Goal: Information Seeking & Learning: Learn about a topic

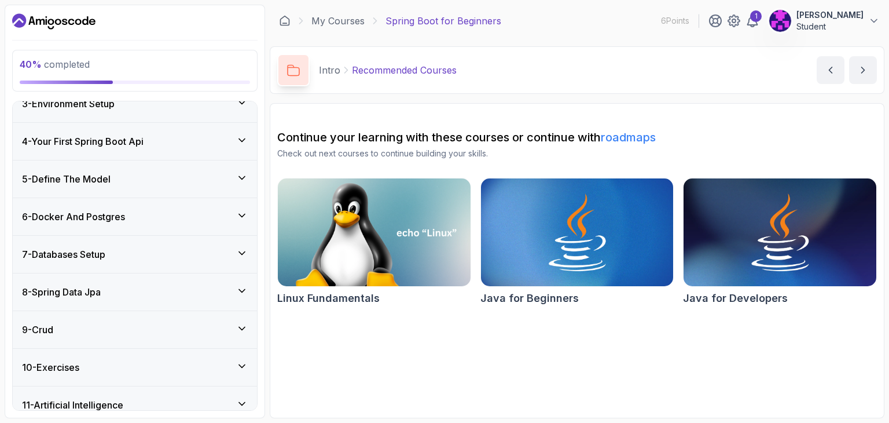
scroll to position [237, 0]
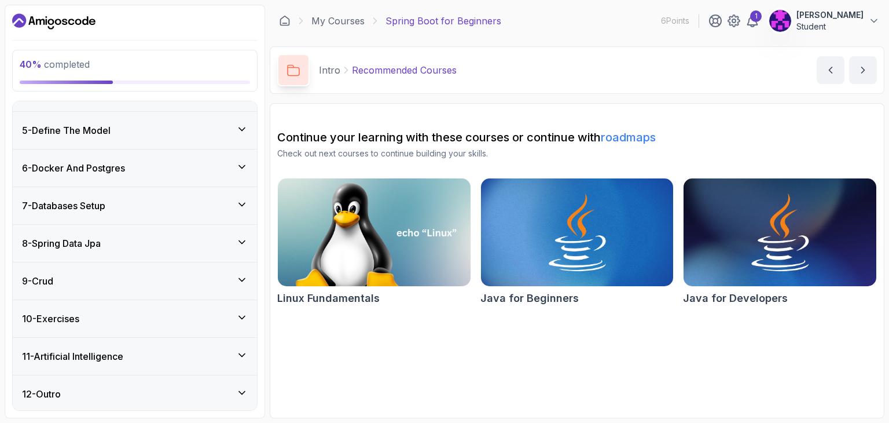
click at [241, 209] on div "7 - Databases Setup" at bounding box center [135, 206] width 226 height 14
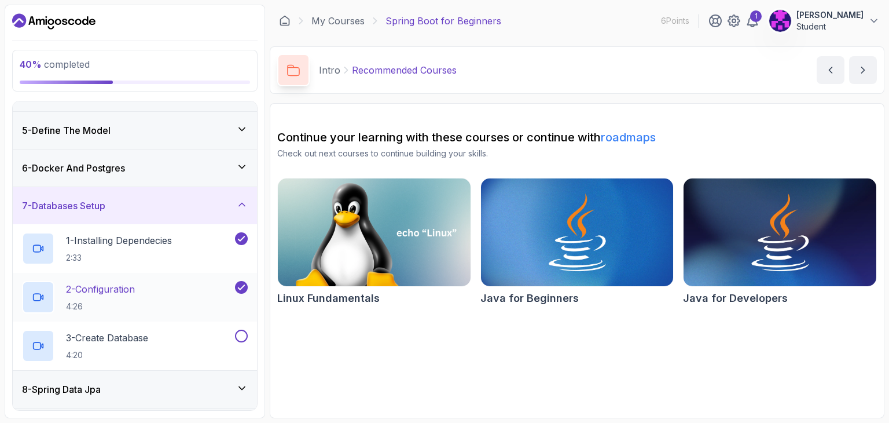
scroll to position [286, 0]
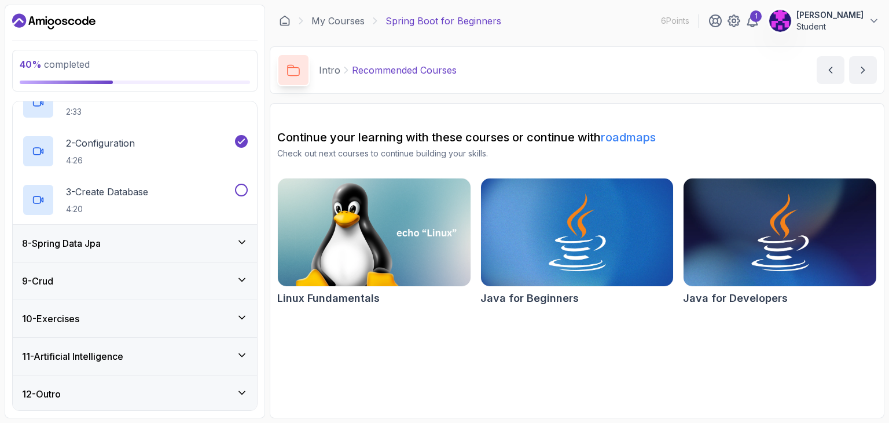
click at [248, 241] on div "8 - Spring Data Jpa" at bounding box center [135, 243] width 244 height 37
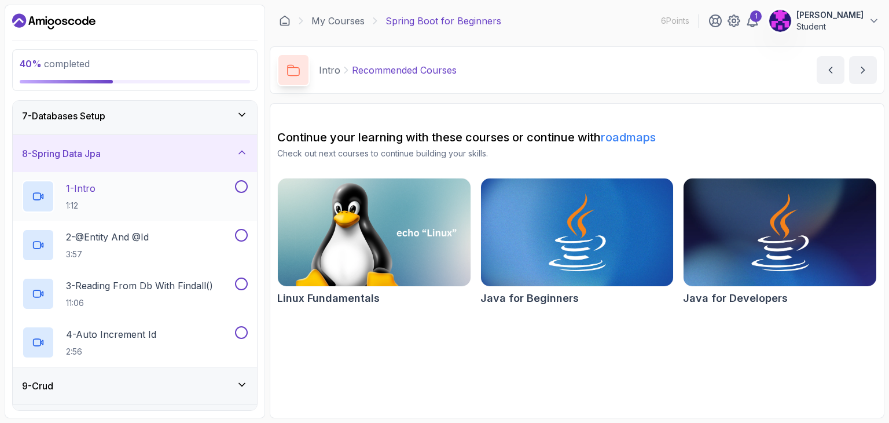
scroll to position [230, 0]
click at [136, 186] on div "1 - Intro 1:12" at bounding box center [127, 195] width 211 height 32
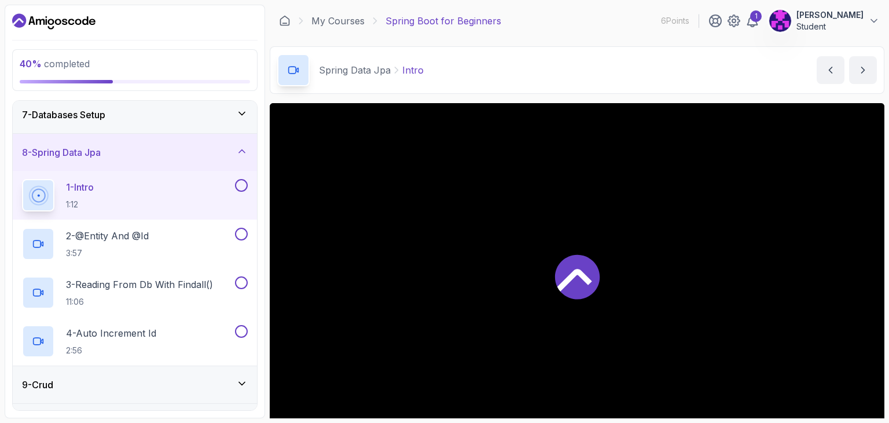
click at [256, 117] on div "7 - Databases Setup" at bounding box center [135, 114] width 244 height 37
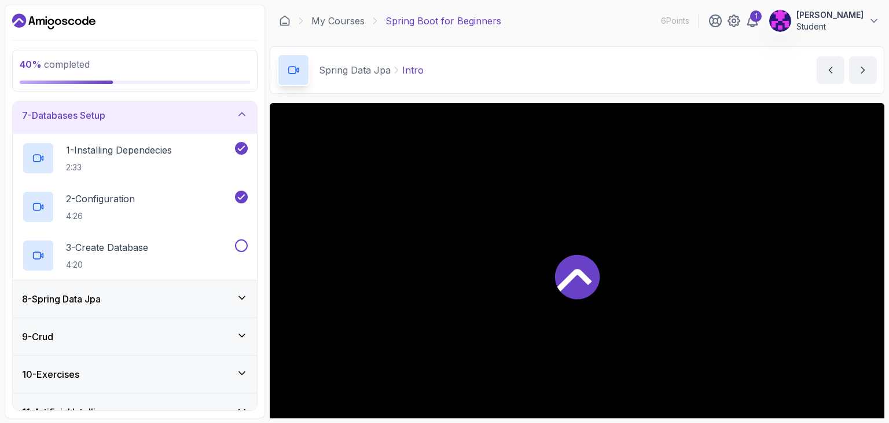
scroll to position [286, 0]
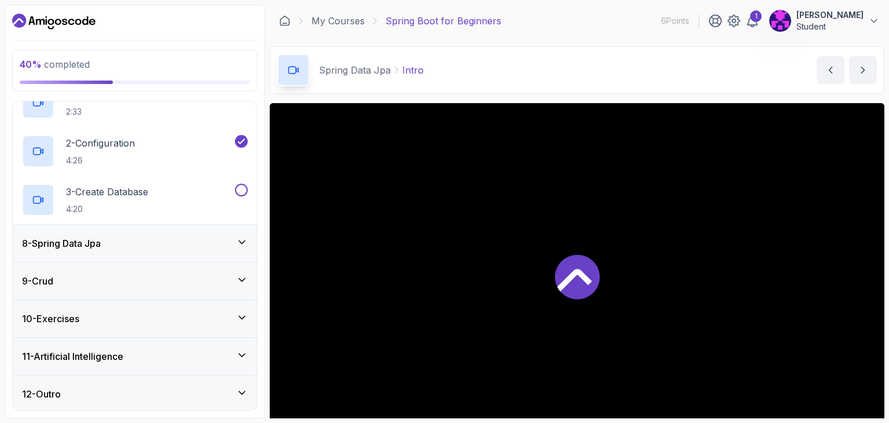
click at [212, 250] on div "8 - Spring Data Jpa" at bounding box center [135, 243] width 244 height 37
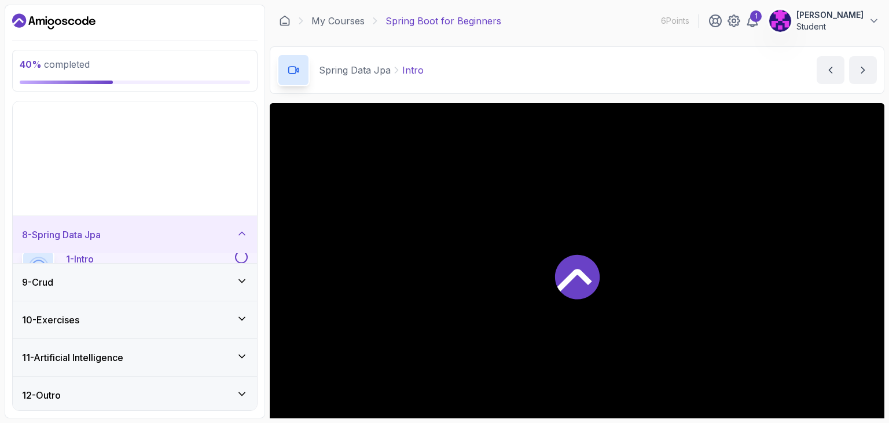
scroll to position [140, 0]
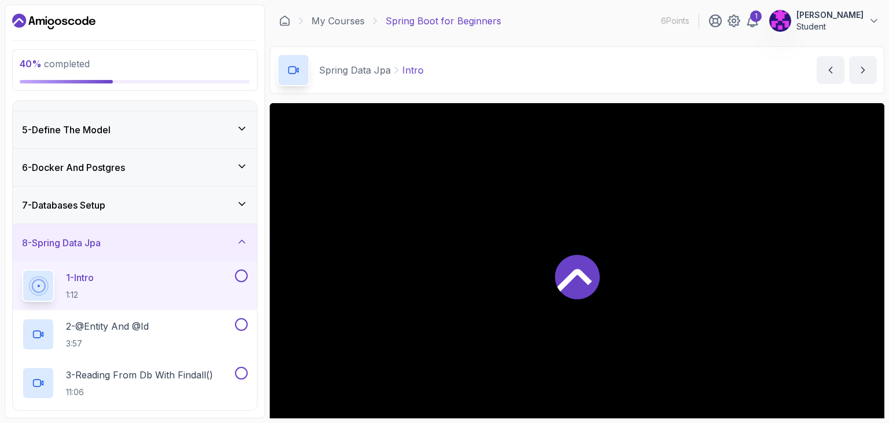
click at [218, 276] on div "1 - Intro 1:12" at bounding box center [127, 285] width 211 height 32
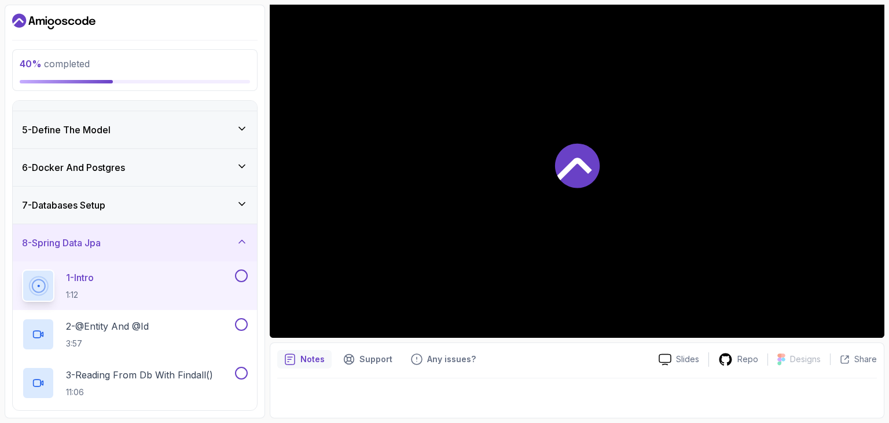
click at [551, 199] on div at bounding box center [577, 165] width 615 height 346
click at [412, 333] on div at bounding box center [577, 165] width 615 height 346
click at [412, 300] on div at bounding box center [577, 165] width 615 height 346
click at [309, 355] on p "Notes" at bounding box center [312, 359] width 24 height 12
click at [674, 361] on div "Slides" at bounding box center [679, 359] width 59 height 12
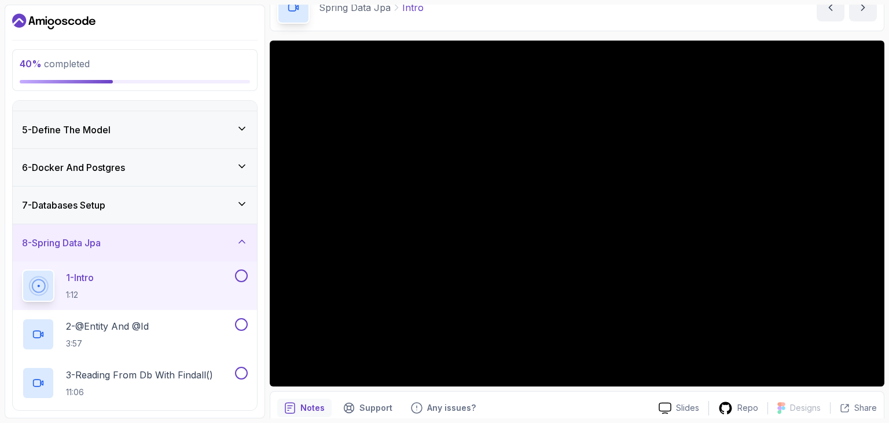
scroll to position [64, 0]
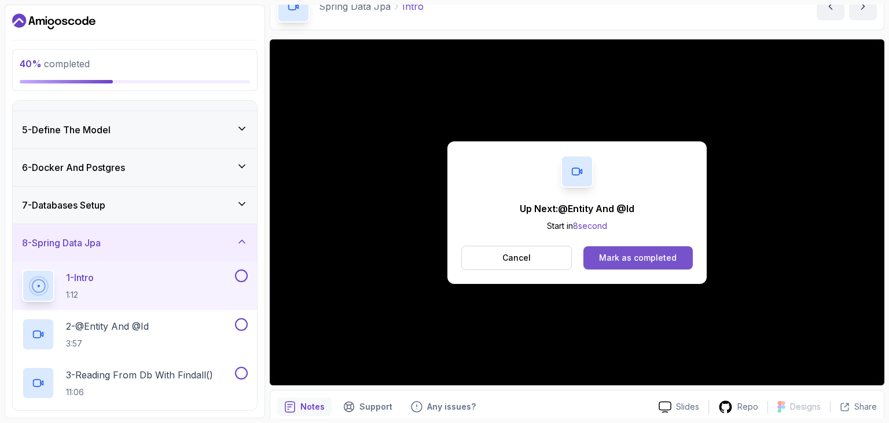
click at [595, 252] on button "Mark as completed" at bounding box center [638, 257] width 109 height 23
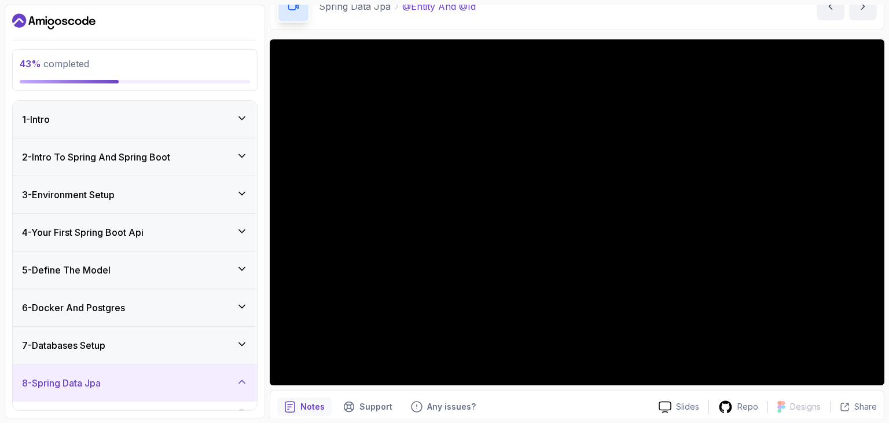
click at [118, 306] on h3 "6 - Docker And Postgres" at bounding box center [73, 307] width 103 height 14
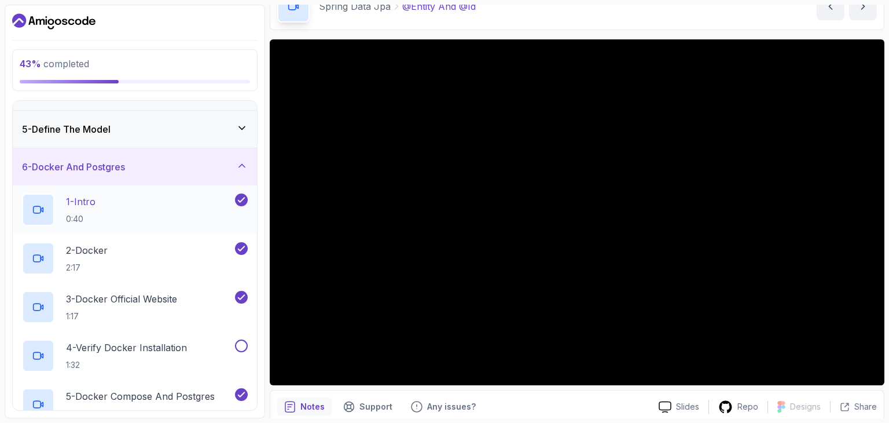
scroll to position [143, 0]
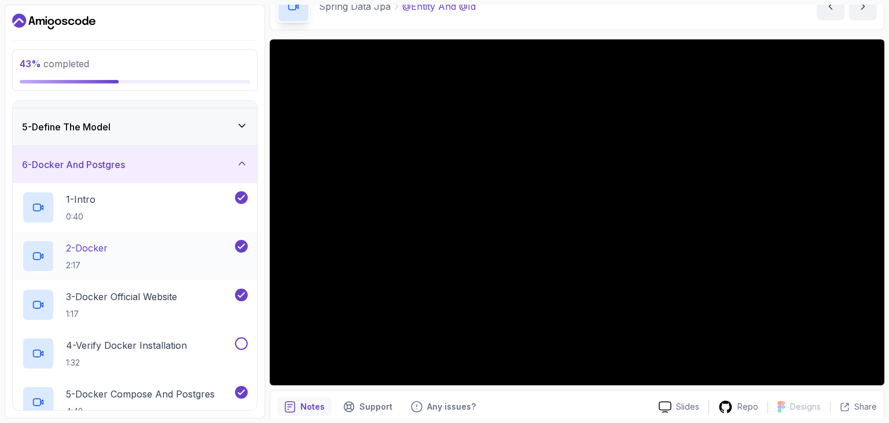
click at [145, 262] on div "2 - Docker 2:17" at bounding box center [127, 256] width 211 height 32
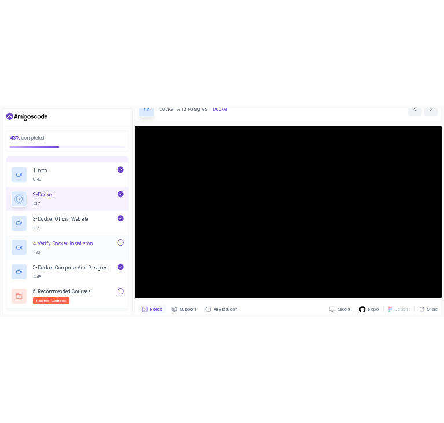
scroll to position [215, 0]
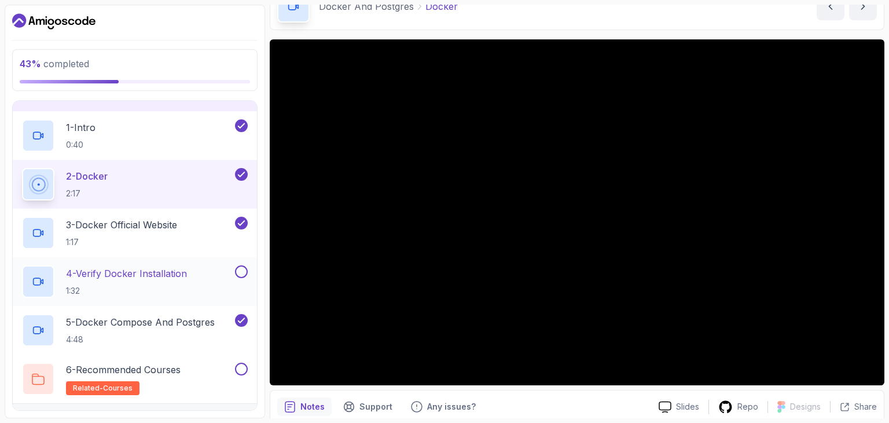
click at [175, 280] on h2 "4 - Verify Docker Installation 1:32" at bounding box center [126, 281] width 121 height 30
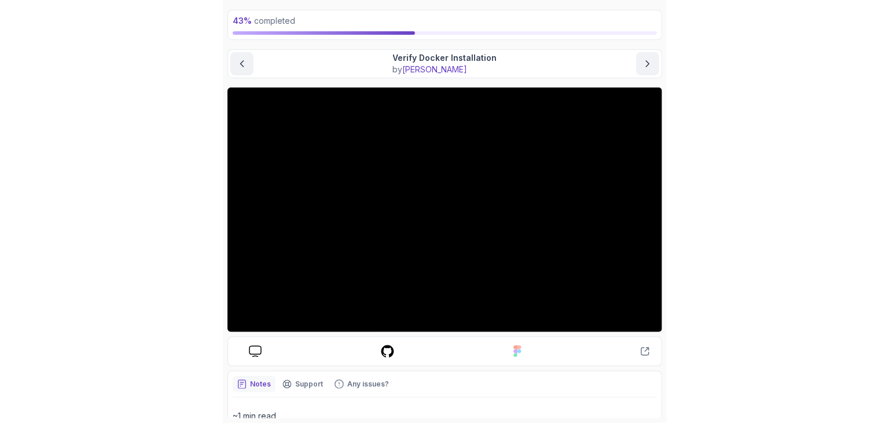
scroll to position [59, 0]
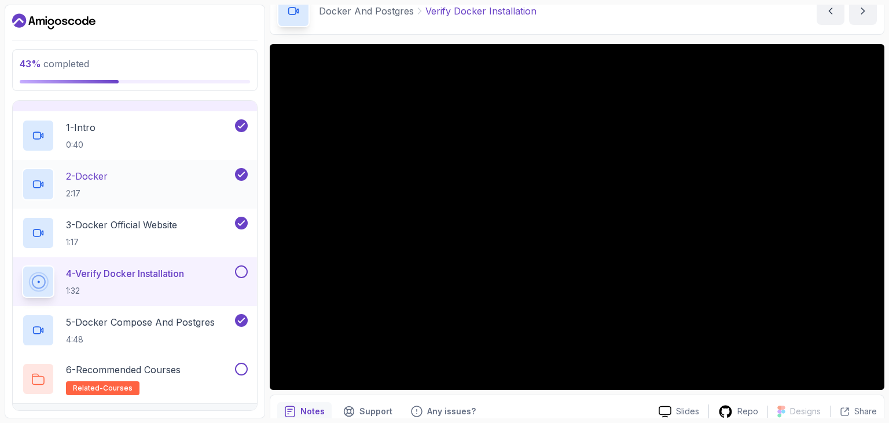
click at [152, 178] on div "2 - Docker 2:17" at bounding box center [127, 184] width 211 height 32
click at [145, 185] on div "2 - Docker 2:17" at bounding box center [127, 184] width 211 height 32
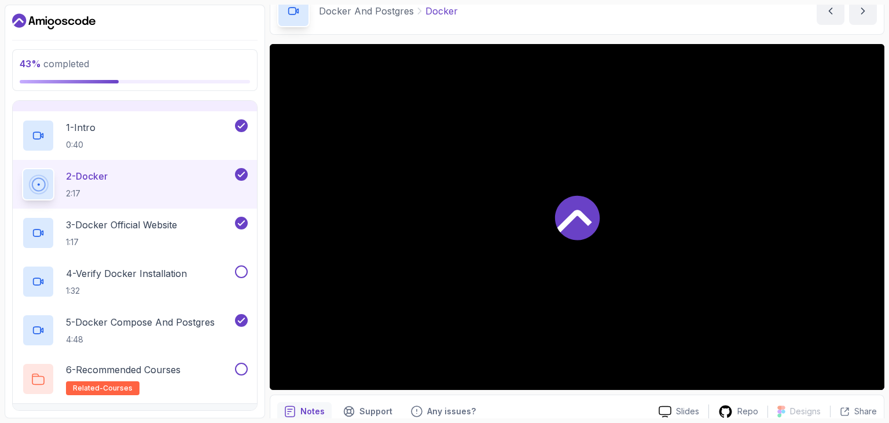
scroll to position [111, 0]
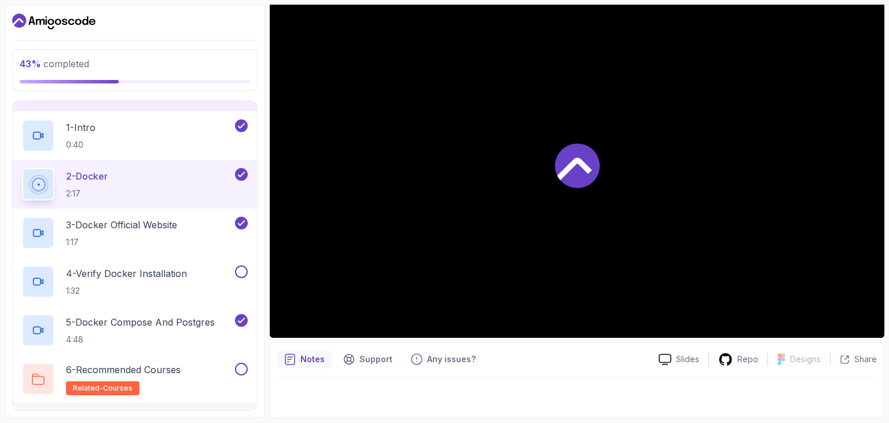
click at [361, 297] on div at bounding box center [577, 165] width 615 height 346
click at [319, 314] on div at bounding box center [577, 165] width 615 height 346
click at [149, 223] on p "3 - Docker Official Website" at bounding box center [121, 225] width 111 height 14
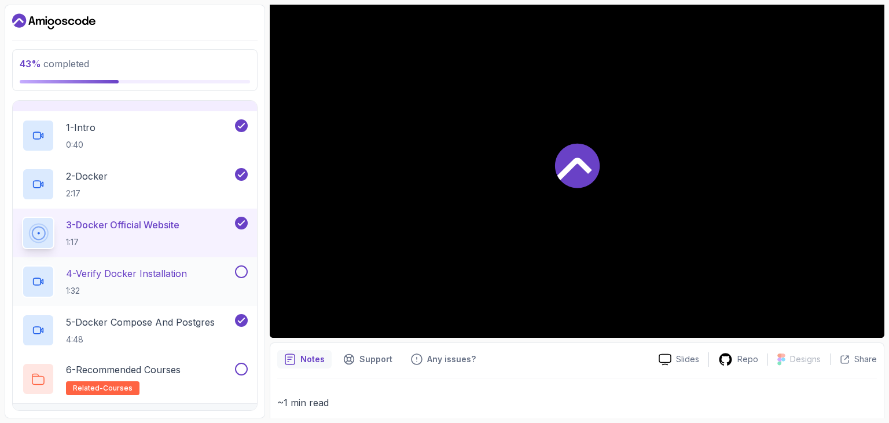
click at [183, 271] on p "4 - Verify Docker Installation" at bounding box center [126, 273] width 121 height 14
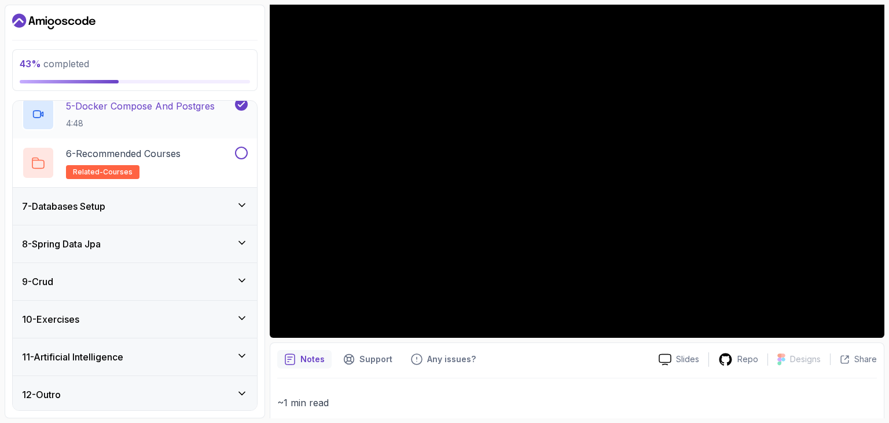
scroll to position [432, 0]
click at [243, 238] on icon at bounding box center [242, 242] width 12 height 12
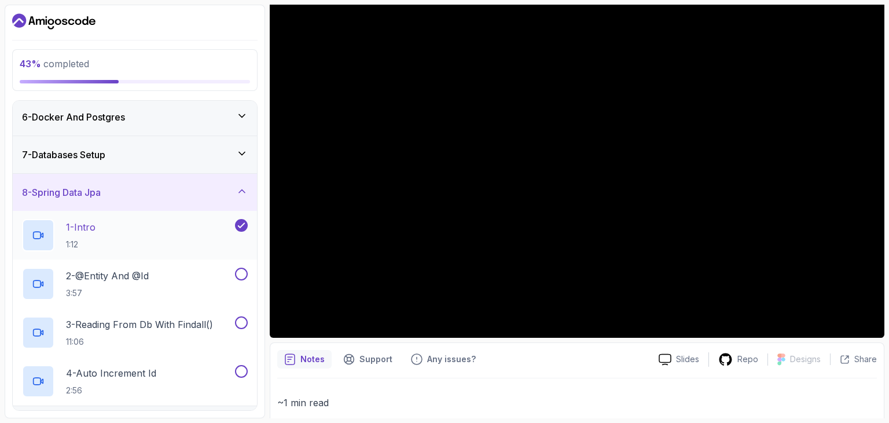
scroll to position [193, 0]
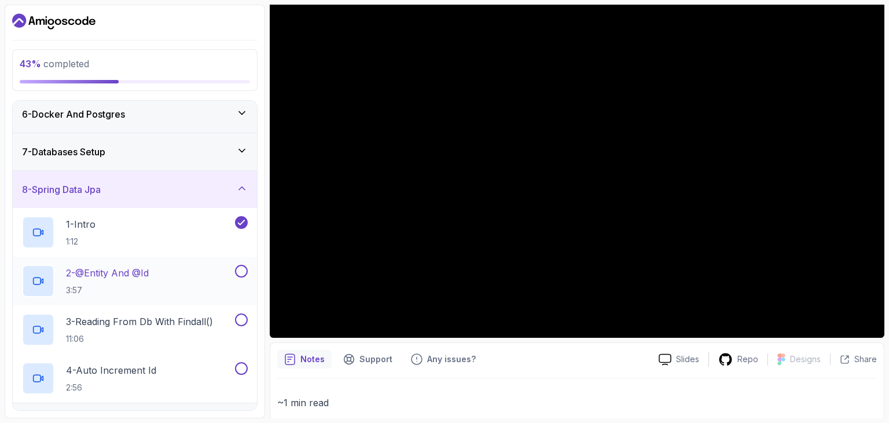
click at [148, 275] on p "2 - @Entity And @Id" at bounding box center [107, 273] width 83 height 14
